Goal: Task Accomplishment & Management: Complete application form

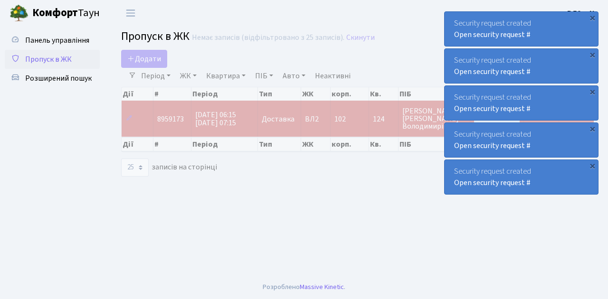
select select "25"
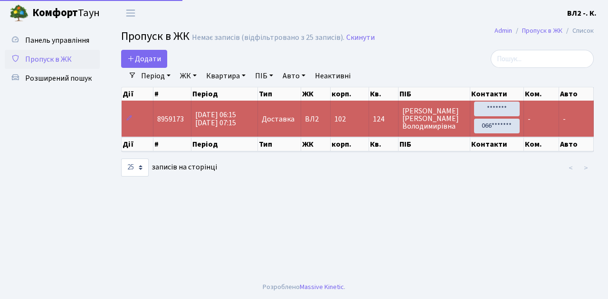
select select "25"
click at [163, 63] on link "Додати" at bounding box center [144, 59] width 46 height 18
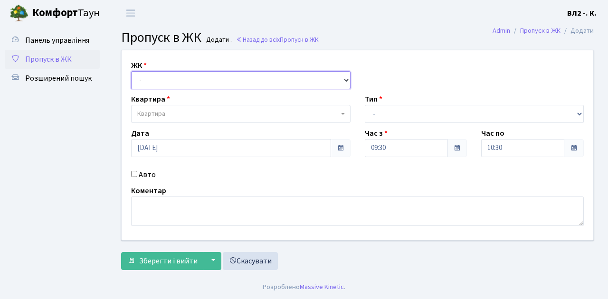
click at [345, 78] on select "- ВЛ1, Ужгородський пров., 4/1 ВЛ2, Голосіївський просп., 76 ВЛ3, пр.Голосіївсь…" at bounding box center [240, 80] width 219 height 18
select select "317"
click at [131, 71] on select "- ВЛ1, Ужгородський пров., 4/1 ВЛ2, Голосіївський просп., 76 ВЛ3, пр.Голосіївсь…" at bounding box center [240, 80] width 219 height 18
select select
click at [343, 111] on span at bounding box center [344, 114] width 2 height 18
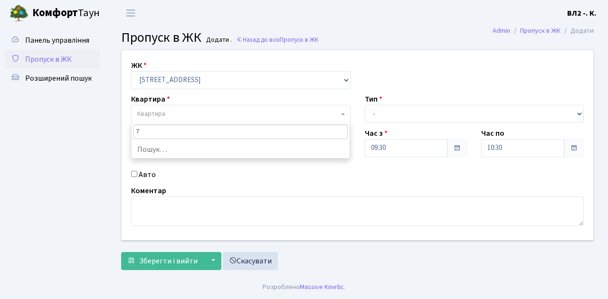
type input "79"
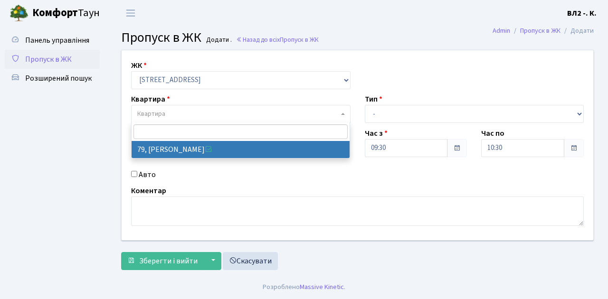
select select "38176"
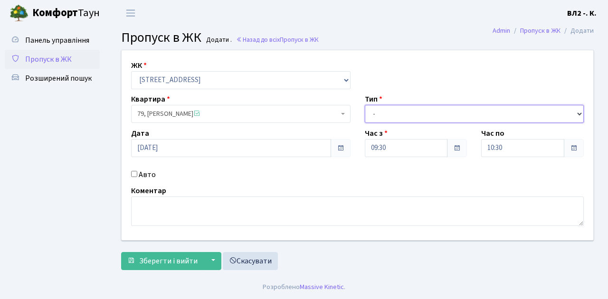
click at [581, 114] on select "- Доставка Таксі Гості Сервіс" at bounding box center [474, 114] width 219 height 18
select select "1"
click at [365, 105] on select "- Доставка Таксі Гості Сервіс" at bounding box center [474, 114] width 219 height 18
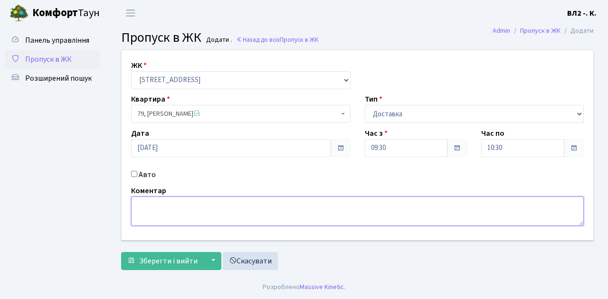
click at [144, 201] on textarea at bounding box center [357, 211] width 453 height 29
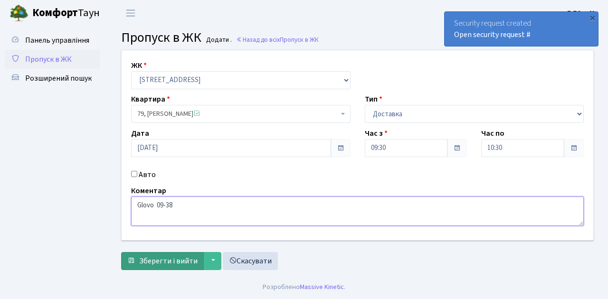
type textarea "Glovo 09-38"
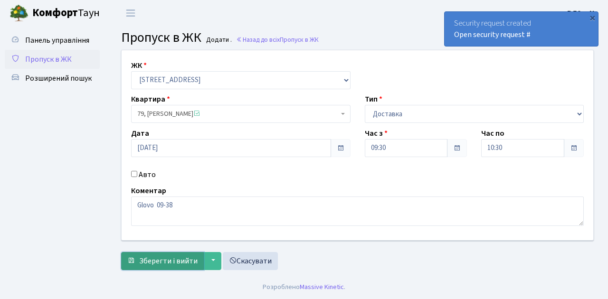
click at [145, 266] on button "Зберегти і вийти" at bounding box center [162, 261] width 83 height 18
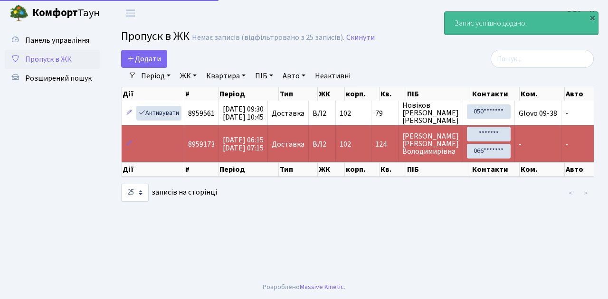
select select "25"
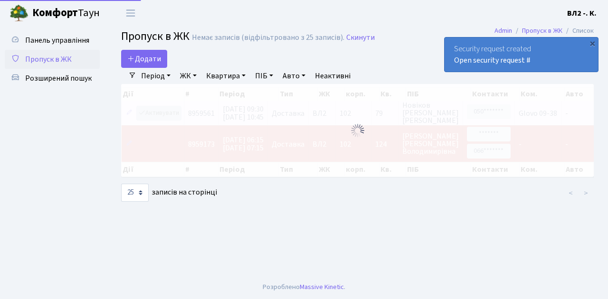
click at [176, 118] on div "Дії # Період Тип ЖК корп. Кв. ПІБ Контакти Ком. Авто Дії # Період Тип ЖК корп. …" at bounding box center [357, 132] width 487 height 96
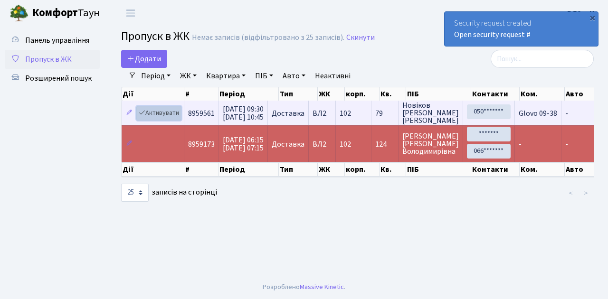
click at [179, 118] on link "Активувати" at bounding box center [158, 113] width 45 height 15
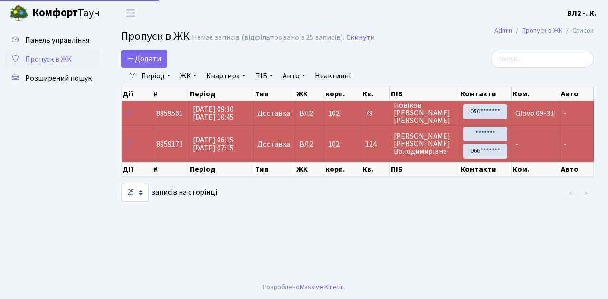
select select "25"
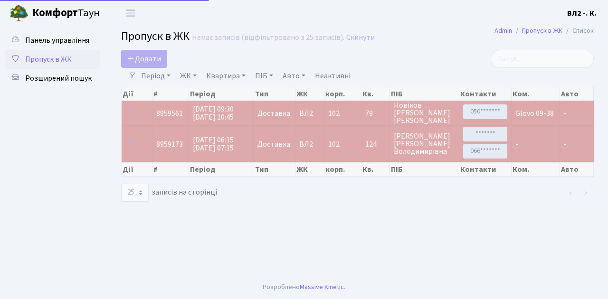
select select "25"
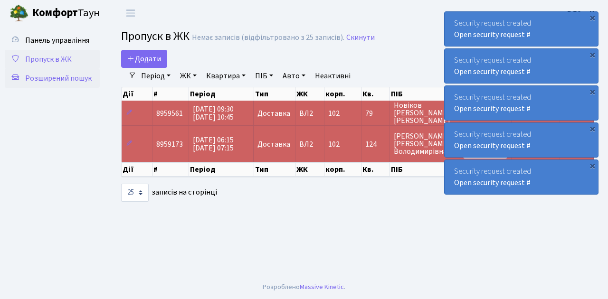
click at [42, 77] on span "Розширений пошук" at bounding box center [58, 78] width 66 height 10
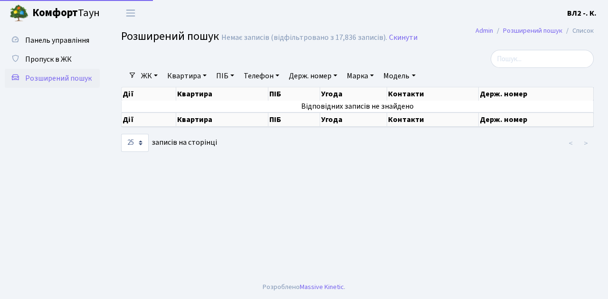
select select "25"
click at [205, 75] on link "Квартира" at bounding box center [186, 76] width 47 height 16
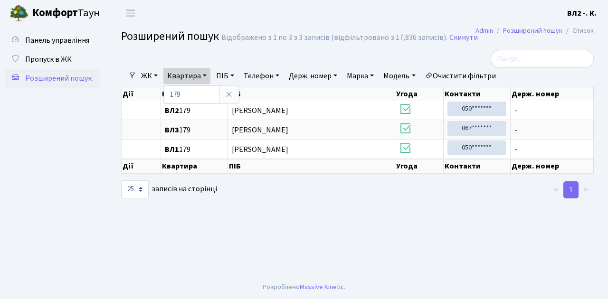
click at [98, 133] on ul "Панель управління Пропуск в ЖК Розширений пошук" at bounding box center [52, 151] width 95 height 240
drag, startPoint x: 205, startPoint y: 75, endPoint x: 206, endPoint y: 81, distance: 5.8
click at [205, 75] on link "Квартира" at bounding box center [186, 76] width 47 height 16
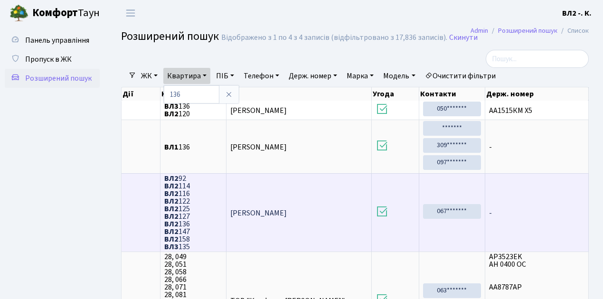
click at [195, 223] on span "ВЛ2 92 ВЛ2 114 ВЛ2 116 ВЛ2 122 ВЛ2 125 ВЛ2 127 ВЛ2 136 ВЛ2 147 ВЛ2 158 ВЛ3 135" at bounding box center [193, 213] width 58 height 76
click at [189, 223] on span "ВЛ2 92 ВЛ2 114 ВЛ2 116 ВЛ2 122 ВЛ2 125 ВЛ2 127 ВЛ2 136 ВЛ2 147 ВЛ2 158 ВЛ3 135" at bounding box center [193, 213] width 58 height 76
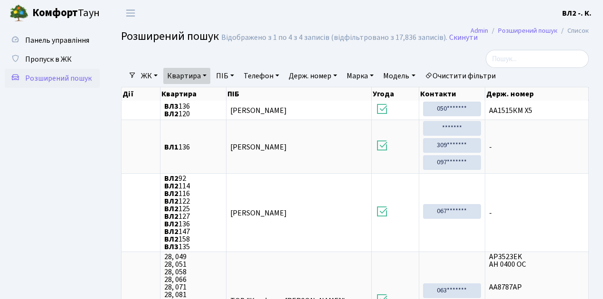
click at [206, 74] on link "Квартира" at bounding box center [186, 76] width 47 height 16
type input "118"
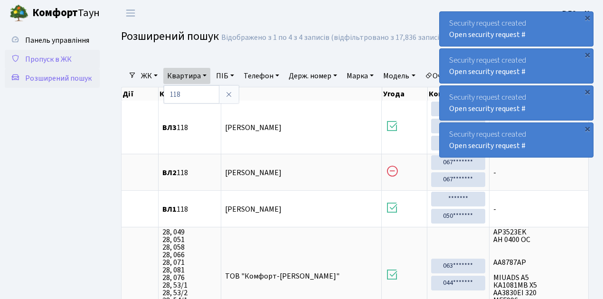
click at [41, 58] on span "Пропуск в ЖК" at bounding box center [48, 59] width 47 height 10
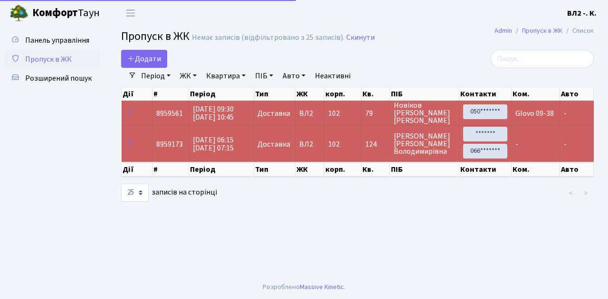
select select "25"
